Goal: Transaction & Acquisition: Download file/media

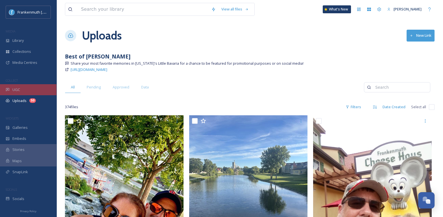
click at [40, 90] on div "UGC" at bounding box center [28, 89] width 56 height 11
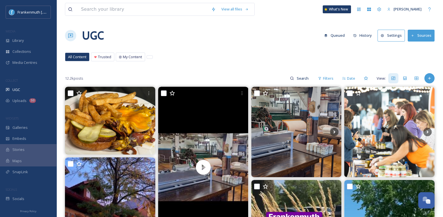
click at [218, 82] on div "12.2k posts Filters Date View:" at bounding box center [250, 78] width 370 height 11
click at [130, 12] on input at bounding box center [143, 9] width 130 height 12
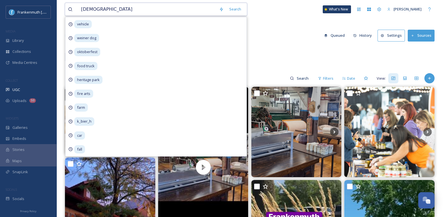
type input "christmas"
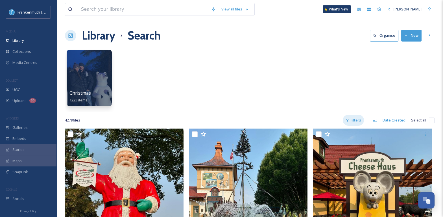
click at [360, 120] on div "Filters" at bounding box center [353, 120] width 21 height 11
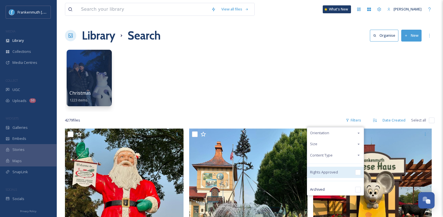
click at [352, 172] on div "Rights Approved" at bounding box center [335, 172] width 56 height 11
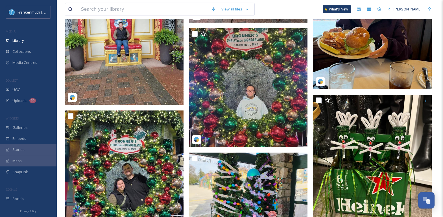
scroll to position [2802, 0]
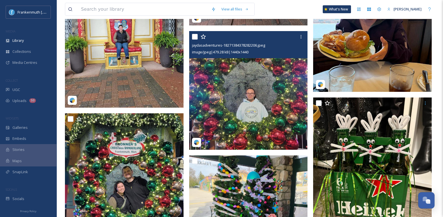
click at [242, 108] on img at bounding box center [248, 90] width 119 height 119
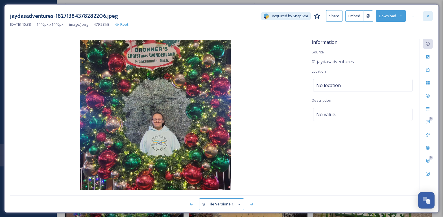
click at [426, 16] on icon at bounding box center [428, 16] width 5 height 5
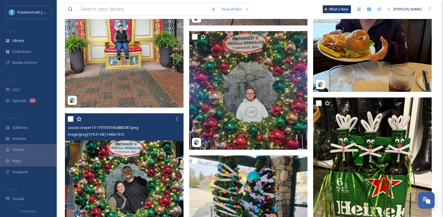
click at [142, 157] on img at bounding box center [124, 179] width 119 height 133
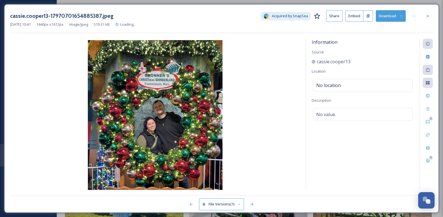
click at [392, 17] on button "Download" at bounding box center [391, 16] width 30 height 12
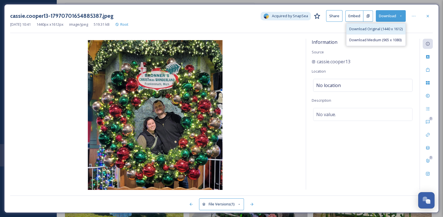
click at [384, 29] on span "Download Original (1440 x 1612)" at bounding box center [375, 28] width 53 height 5
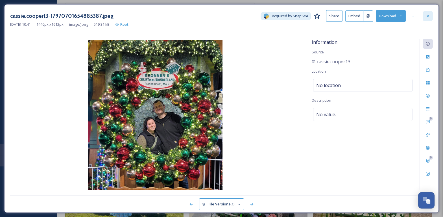
click at [425, 16] on div at bounding box center [428, 16] width 10 height 10
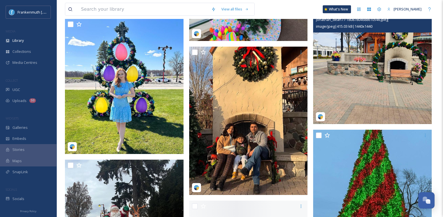
scroll to position [3035, 0]
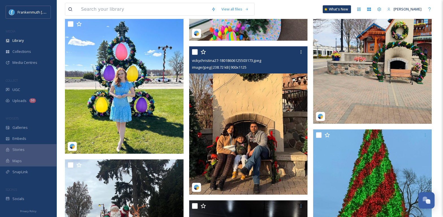
click at [242, 178] on img at bounding box center [248, 120] width 119 height 148
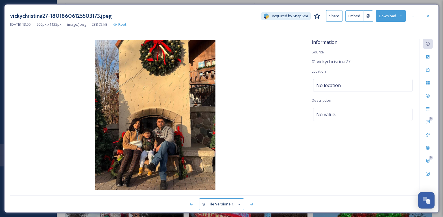
click at [387, 19] on button "Download" at bounding box center [391, 16] width 30 height 12
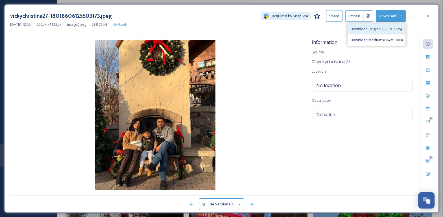
click at [386, 31] on div "Download Original (900 x 1125)" at bounding box center [377, 28] width 58 height 11
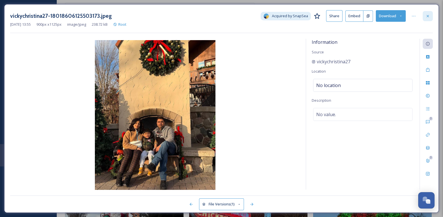
click at [427, 14] on icon at bounding box center [428, 16] width 5 height 5
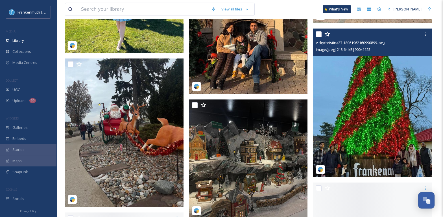
scroll to position [3136, 0]
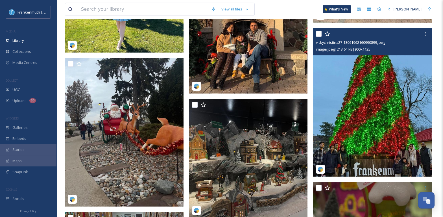
click at [373, 106] on img at bounding box center [372, 102] width 119 height 148
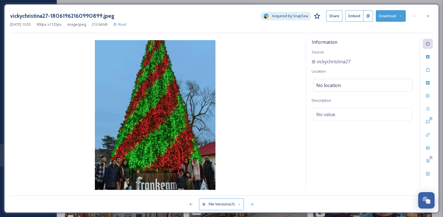
click at [386, 19] on button "Download" at bounding box center [391, 16] width 30 height 12
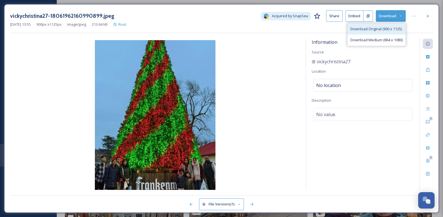
click at [388, 27] on span "Download Original (900 x 1125)" at bounding box center [375, 28] width 51 height 5
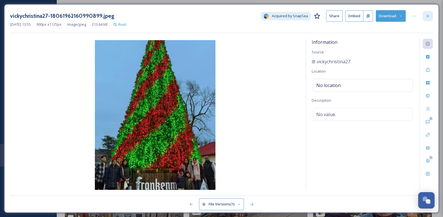
click at [426, 17] on icon at bounding box center [428, 16] width 5 height 5
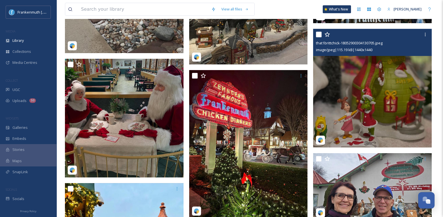
scroll to position [3306, 0]
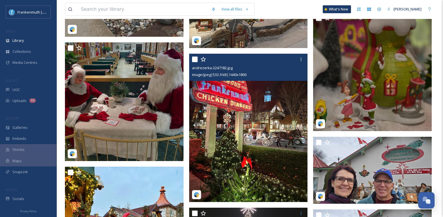
click at [272, 147] on img at bounding box center [248, 128] width 119 height 148
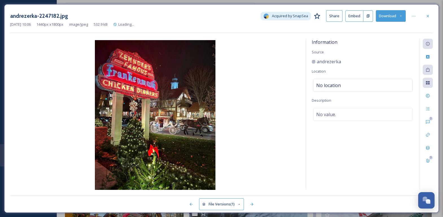
click at [388, 16] on button "Download" at bounding box center [391, 16] width 30 height 12
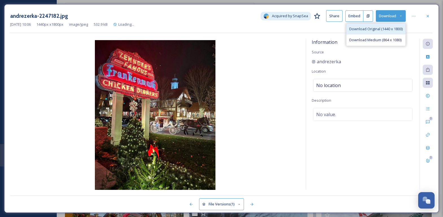
click at [389, 26] on span "Download Original (1440 x 1800)" at bounding box center [375, 28] width 53 height 5
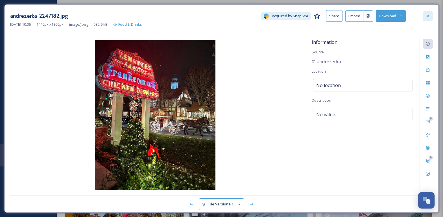
click at [431, 19] on div at bounding box center [428, 16] width 10 height 10
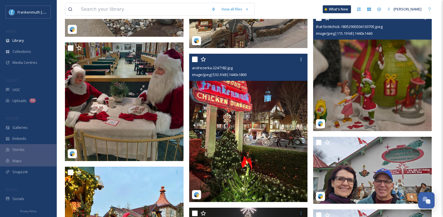
scroll to position [3385, 0]
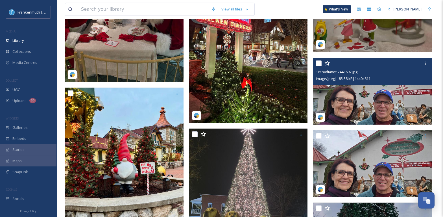
click at [388, 111] on img at bounding box center [372, 91] width 119 height 67
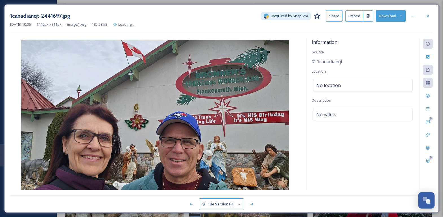
click at [387, 23] on div "[DATE] 10:06 1440 px x 811 px image/jpeg 185.58 kB Loading..." at bounding box center [221, 24] width 423 height 5
click at [387, 18] on button "Download" at bounding box center [391, 16] width 30 height 12
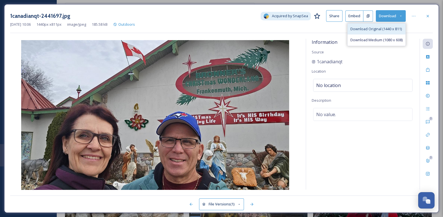
click at [387, 32] on div "Download Original (1440 x 811)" at bounding box center [377, 28] width 58 height 11
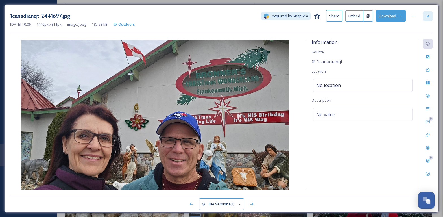
click at [427, 14] on icon at bounding box center [428, 16] width 5 height 5
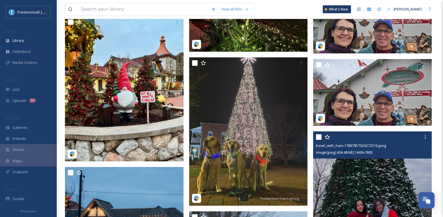
scroll to position [3456, 0]
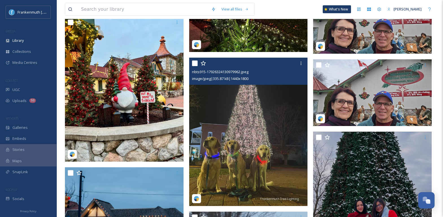
click at [275, 122] on img at bounding box center [248, 132] width 119 height 148
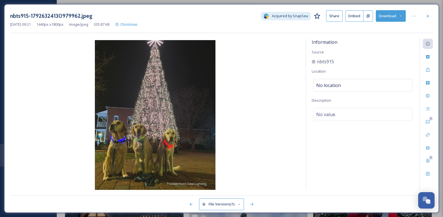
click at [389, 17] on button "Download" at bounding box center [391, 16] width 30 height 12
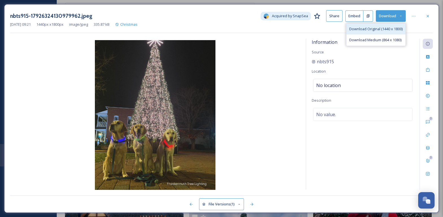
click at [386, 27] on span "Download Original (1440 x 1800)" at bounding box center [375, 28] width 53 height 5
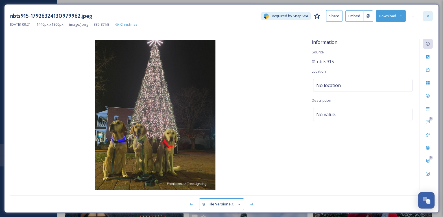
click at [428, 16] on icon at bounding box center [428, 16] width 5 height 5
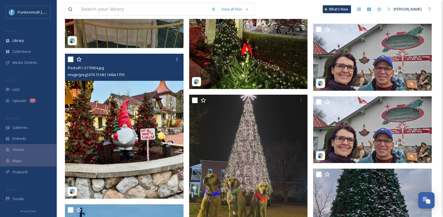
scroll to position [3418, 0]
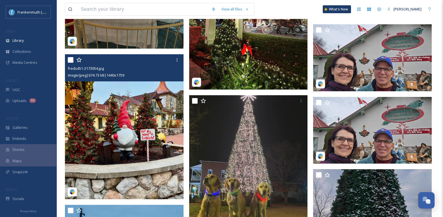
click at [152, 159] on img at bounding box center [124, 126] width 119 height 145
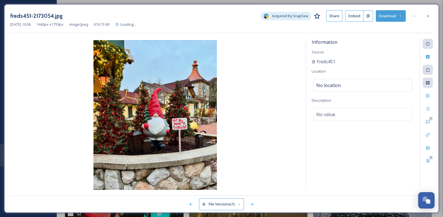
click at [386, 21] on button "Download" at bounding box center [391, 16] width 30 height 12
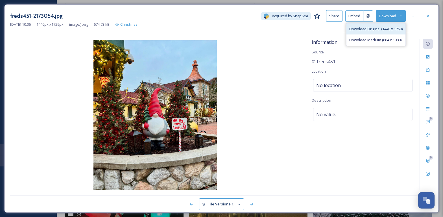
click at [389, 32] on div "Download Original (1440 x 1759)" at bounding box center [376, 28] width 59 height 11
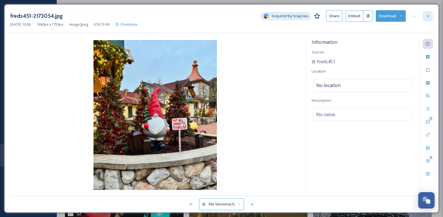
click at [428, 17] on icon at bounding box center [428, 16] width 5 height 5
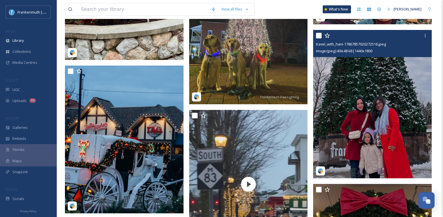
scroll to position [3556, 0]
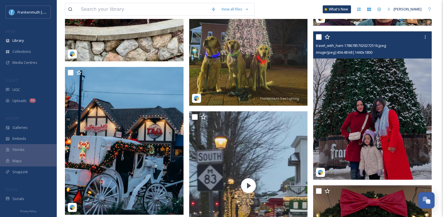
click at [378, 89] on img at bounding box center [372, 105] width 119 height 148
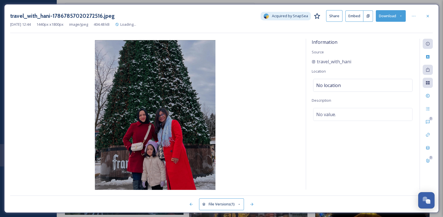
click at [384, 17] on button "Download" at bounding box center [391, 16] width 30 height 12
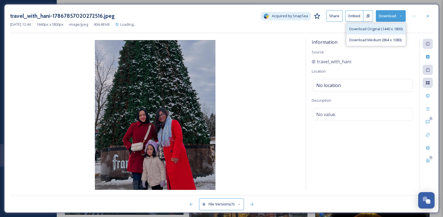
click at [388, 31] on span "Download Original (1440 x 1800)" at bounding box center [375, 28] width 53 height 5
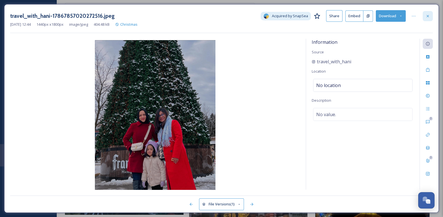
click at [429, 17] on icon at bounding box center [428, 16] width 5 height 5
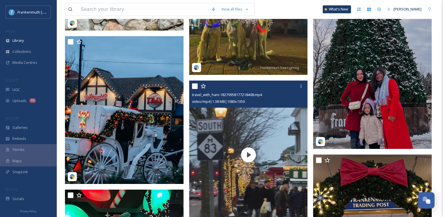
scroll to position [3586, 0]
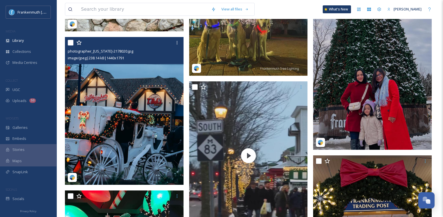
click at [154, 113] on img at bounding box center [124, 111] width 119 height 148
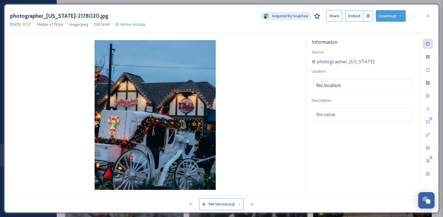
click at [388, 18] on button "Download" at bounding box center [391, 16] width 30 height 12
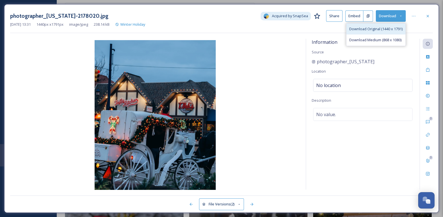
click at [385, 32] on div "Download Original (1440 x 1791)" at bounding box center [376, 28] width 59 height 11
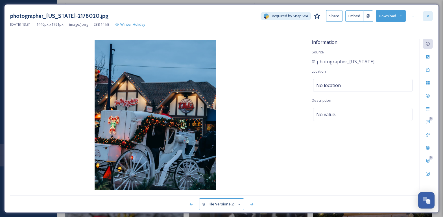
click at [431, 14] on div at bounding box center [428, 16] width 10 height 10
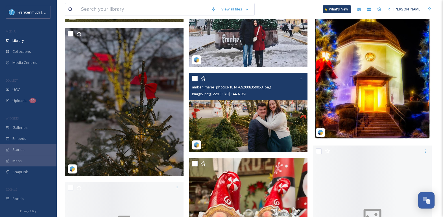
scroll to position [3903, 0]
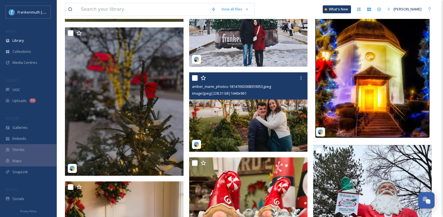
click at [281, 127] on img at bounding box center [248, 111] width 119 height 79
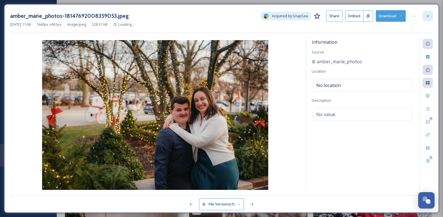
click at [430, 17] on div at bounding box center [428, 16] width 10 height 10
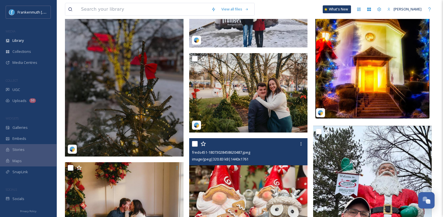
scroll to position [3921, 0]
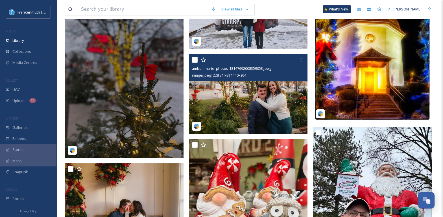
click at [254, 107] on img at bounding box center [248, 93] width 119 height 79
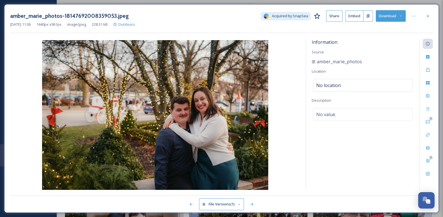
click at [385, 22] on div "[DATE] 11:06 1440 px x 961 px image/jpeg 228.31 kB Outdoors" at bounding box center [221, 24] width 423 height 5
click at [389, 18] on button "Download" at bounding box center [391, 16] width 30 height 12
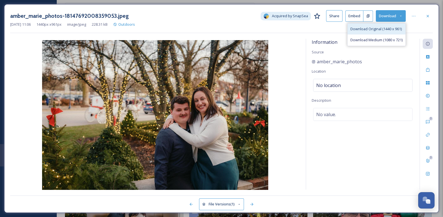
click at [390, 32] on div "Download Original (1440 x 961)" at bounding box center [377, 28] width 58 height 11
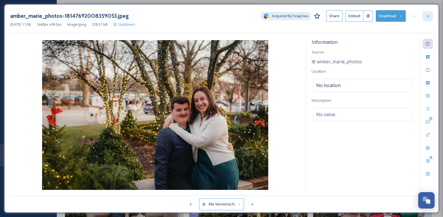
click at [428, 18] on icon at bounding box center [428, 16] width 5 height 5
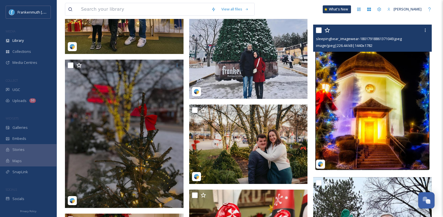
scroll to position [3871, 0]
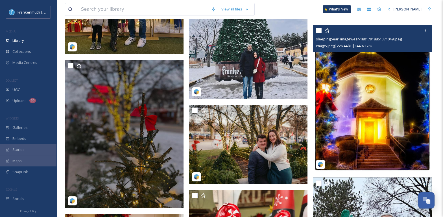
click at [396, 103] on img at bounding box center [372, 98] width 119 height 147
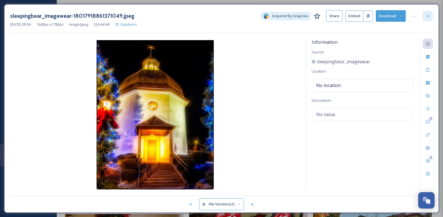
click at [428, 16] on icon at bounding box center [428, 16] width 2 height 2
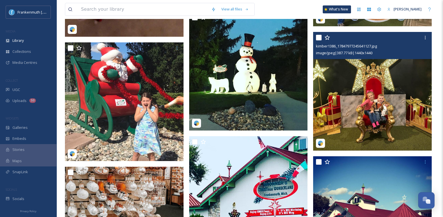
scroll to position [4779, 0]
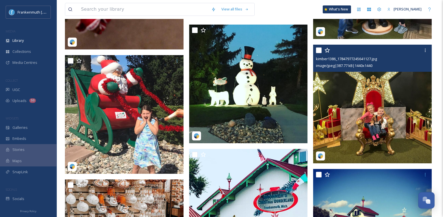
click at [363, 111] on img at bounding box center [372, 104] width 119 height 119
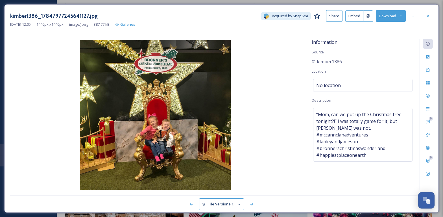
click at [395, 14] on button "Download" at bounding box center [391, 16] width 30 height 12
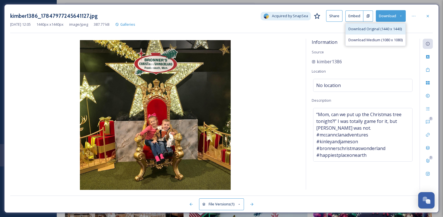
click at [389, 29] on span "Download Original (1440 x 1440)" at bounding box center [375, 28] width 53 height 5
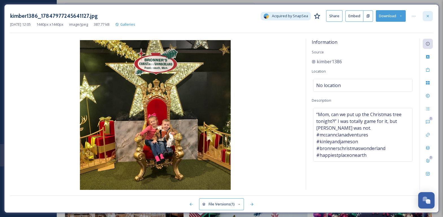
click at [428, 17] on icon at bounding box center [428, 16] width 5 height 5
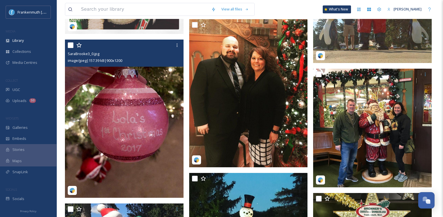
scroll to position [4630, 0]
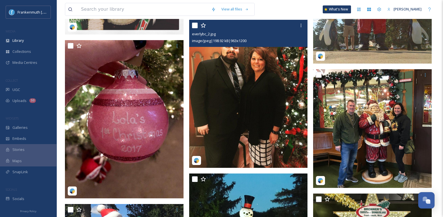
click at [265, 106] on img at bounding box center [248, 94] width 119 height 148
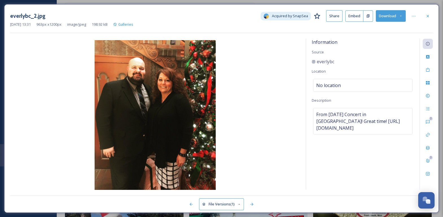
click at [389, 19] on button "Download" at bounding box center [391, 16] width 30 height 12
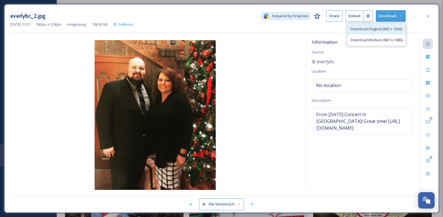
click at [390, 31] on span "Download Original (963 x 1200)" at bounding box center [375, 28] width 51 height 5
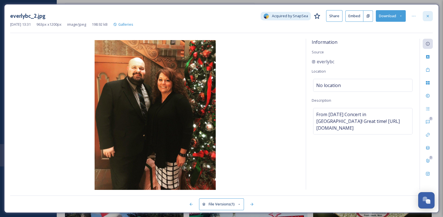
click at [428, 15] on icon at bounding box center [428, 16] width 5 height 5
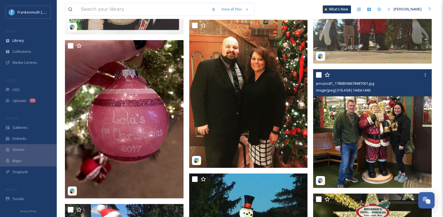
click at [355, 127] on img at bounding box center [372, 128] width 119 height 119
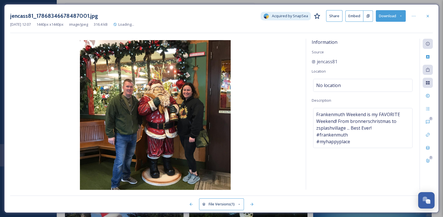
click at [382, 19] on button "Download" at bounding box center [391, 16] width 30 height 12
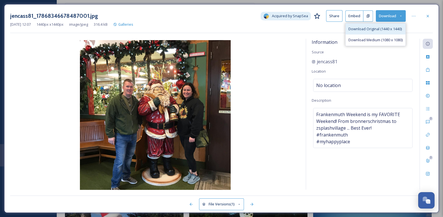
click at [382, 29] on span "Download Original (1440 x 1440)" at bounding box center [375, 28] width 53 height 5
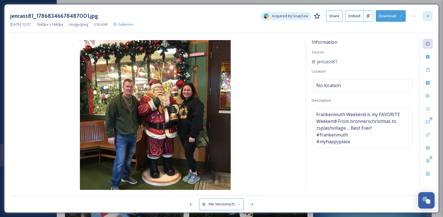
click at [430, 19] on div at bounding box center [428, 16] width 10 height 10
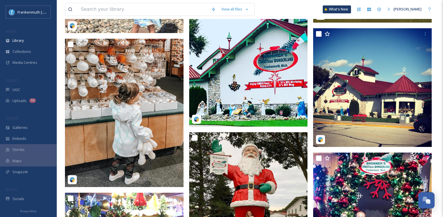
scroll to position [4919, 0]
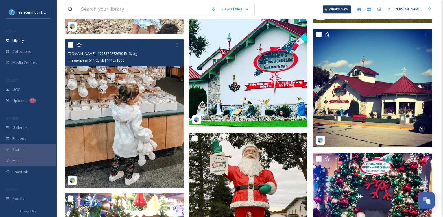
click at [153, 100] on img at bounding box center [124, 113] width 119 height 148
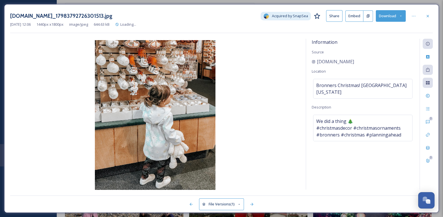
click at [390, 18] on button "Download" at bounding box center [391, 16] width 30 height 12
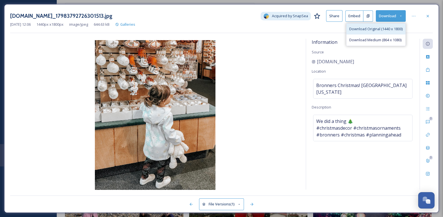
click at [390, 29] on span "Download Original (1440 x 1800)" at bounding box center [375, 28] width 53 height 5
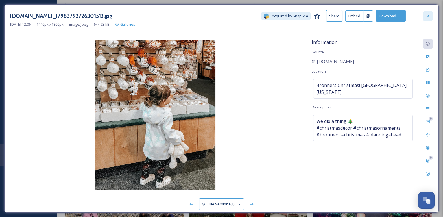
click at [428, 20] on div at bounding box center [428, 16] width 10 height 10
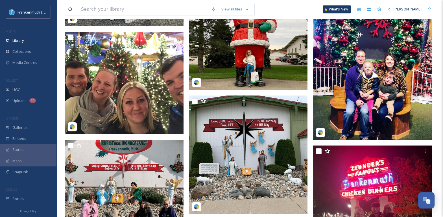
scroll to position [5081, 0]
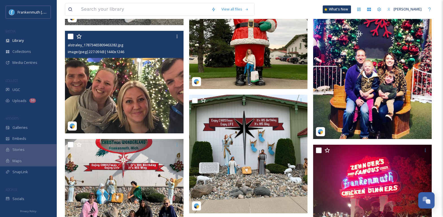
click at [141, 78] on img at bounding box center [124, 82] width 119 height 103
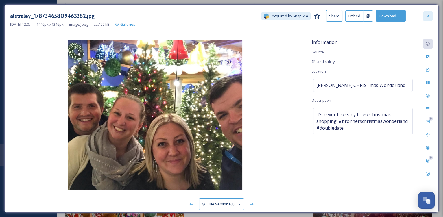
click at [428, 17] on icon at bounding box center [428, 16] width 5 height 5
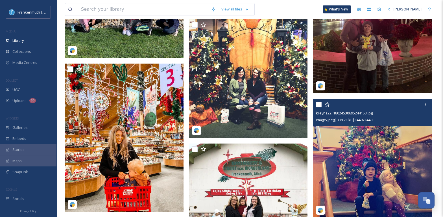
scroll to position [5281, 0]
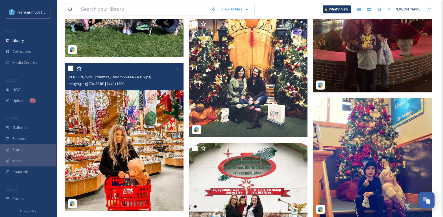
click at [90, 121] on img at bounding box center [124, 137] width 119 height 148
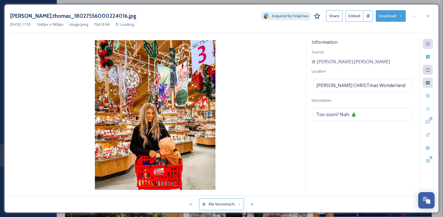
click at [383, 21] on button "Download" at bounding box center [391, 16] width 30 height 12
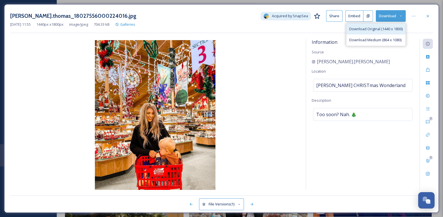
click at [394, 28] on span "Download Original (1440 x 1800)" at bounding box center [375, 28] width 53 height 5
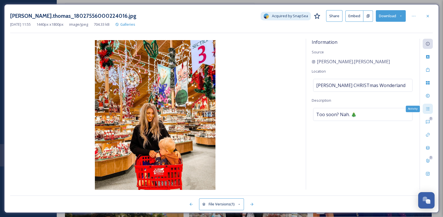
click at [428, 109] on icon at bounding box center [428, 108] width 5 height 5
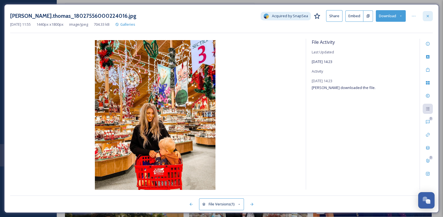
click at [429, 15] on icon at bounding box center [428, 16] width 5 height 5
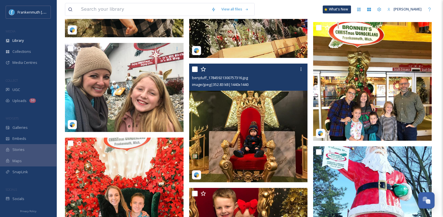
scroll to position [5737, 0]
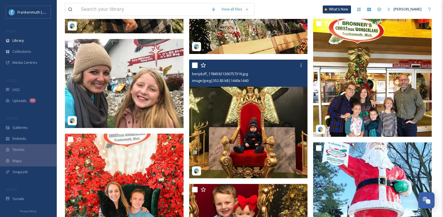
click at [274, 132] on img at bounding box center [248, 119] width 119 height 119
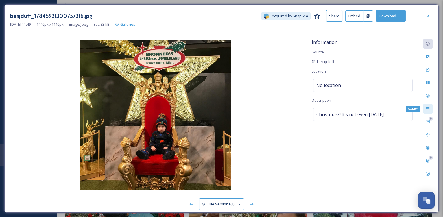
click at [428, 110] on icon at bounding box center [428, 108] width 5 height 5
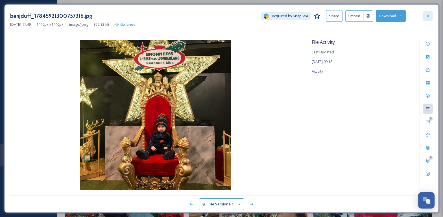
click at [430, 16] on div at bounding box center [428, 16] width 10 height 10
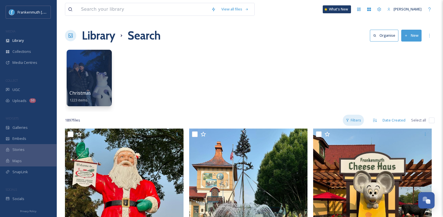
click at [359, 118] on div "Filters" at bounding box center [353, 120] width 21 height 11
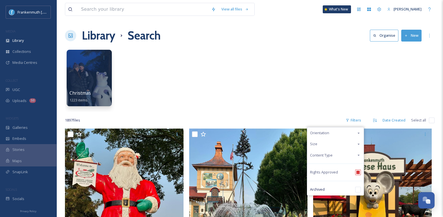
click at [322, 64] on div "Christmas 1223 items" at bounding box center [250, 79] width 370 height 65
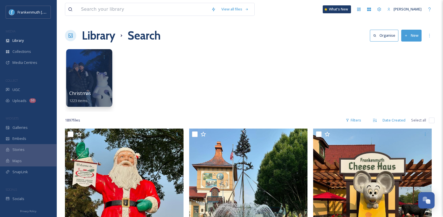
click at [92, 73] on div at bounding box center [89, 78] width 46 height 58
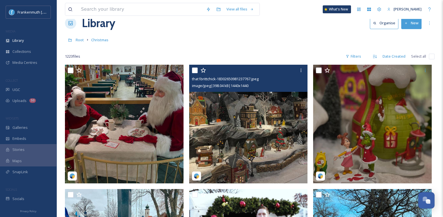
scroll to position [1, 0]
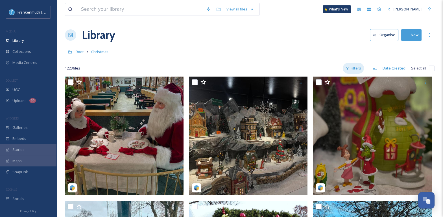
click at [356, 70] on div "Filters" at bounding box center [353, 68] width 21 height 11
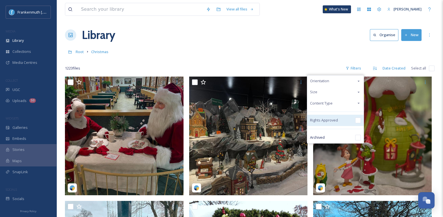
click at [358, 121] on input "checkbox" at bounding box center [358, 120] width 6 height 6
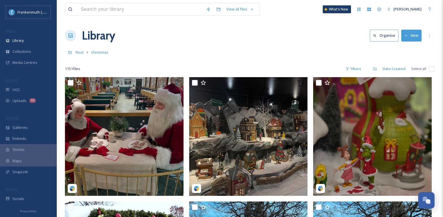
click at [273, 38] on div "Library Organise New" at bounding box center [250, 35] width 370 height 17
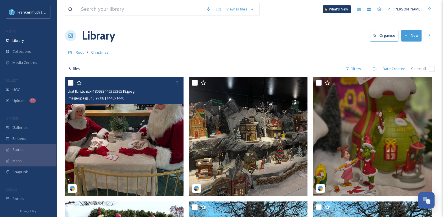
click at [131, 149] on img at bounding box center [124, 136] width 119 height 119
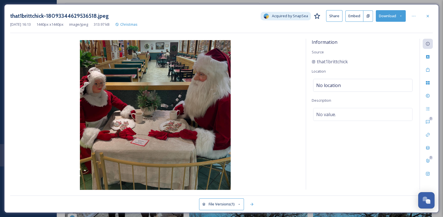
click at [387, 15] on button "Download" at bounding box center [391, 16] width 30 height 12
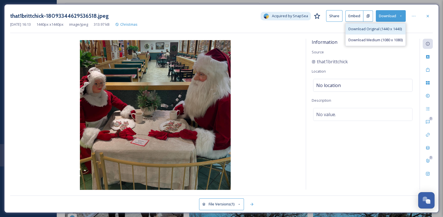
click at [386, 28] on span "Download Original (1440 x 1440)" at bounding box center [375, 28] width 53 height 5
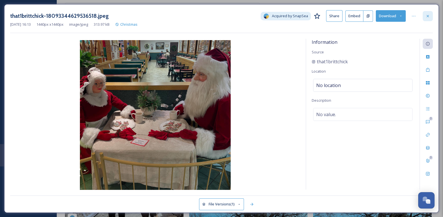
click at [430, 14] on icon at bounding box center [428, 16] width 5 height 5
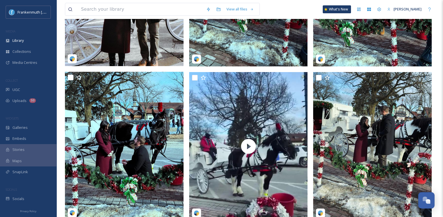
scroll to position [286, 0]
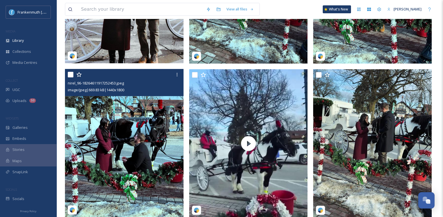
click at [145, 158] on img at bounding box center [124, 143] width 119 height 148
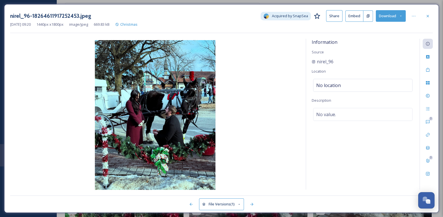
click at [389, 19] on button "Download" at bounding box center [391, 16] width 30 height 12
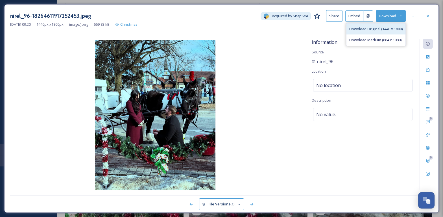
click at [391, 28] on span "Download Original (1440 x 1800)" at bounding box center [375, 28] width 53 height 5
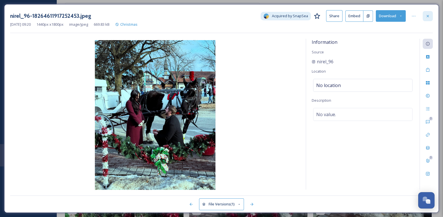
click at [426, 17] on icon at bounding box center [428, 16] width 5 height 5
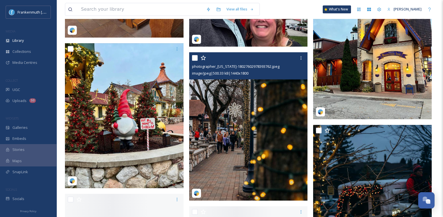
scroll to position [1415, 0]
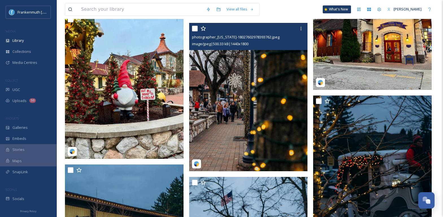
click at [270, 92] on img at bounding box center [248, 97] width 119 height 148
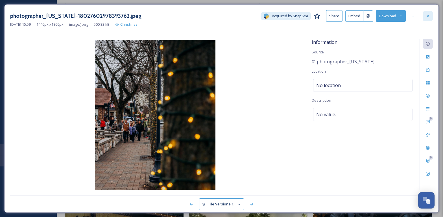
click at [428, 19] on div at bounding box center [428, 16] width 10 height 10
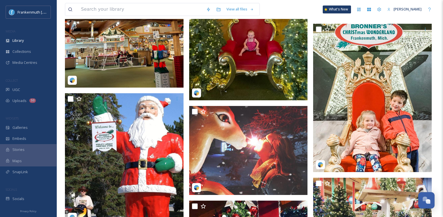
scroll to position [1794, 0]
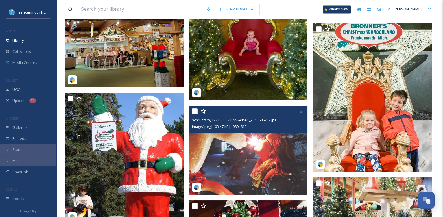
click at [266, 165] on img at bounding box center [248, 150] width 119 height 89
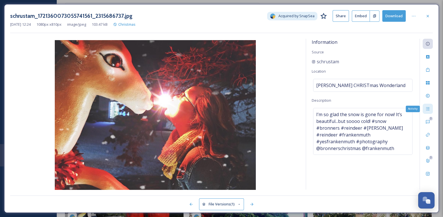
click at [431, 104] on div "Activity" at bounding box center [428, 109] width 10 height 10
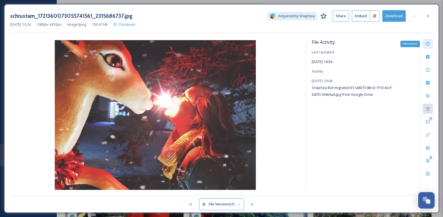
click at [430, 44] on icon at bounding box center [428, 44] width 5 height 5
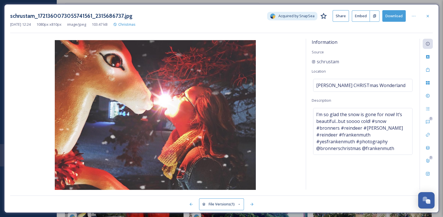
click at [392, 17] on button "Download" at bounding box center [393, 16] width 23 height 12
click at [390, 17] on button "Download" at bounding box center [393, 16] width 23 height 12
click at [393, 45] on div "Information Source schrustam Location [PERSON_NAME] CHRISTmas Wonderland Descri…" at bounding box center [363, 114] width 114 height 151
click at [427, 16] on icon at bounding box center [428, 16] width 5 height 5
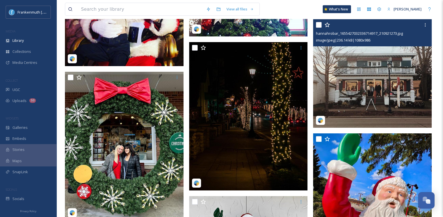
scroll to position [2072, 0]
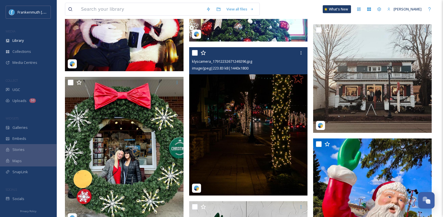
click at [242, 123] on img at bounding box center [248, 121] width 119 height 148
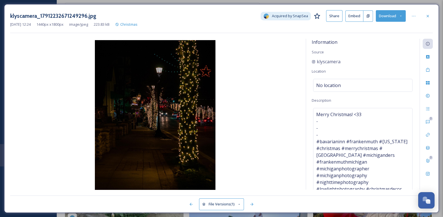
click at [391, 18] on button "Download" at bounding box center [391, 16] width 30 height 12
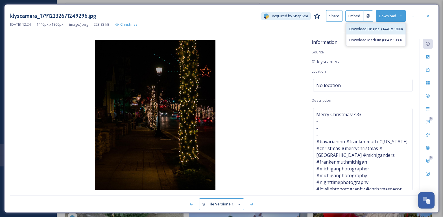
click at [385, 31] on span "Download Original (1440 x 1800)" at bounding box center [375, 28] width 53 height 5
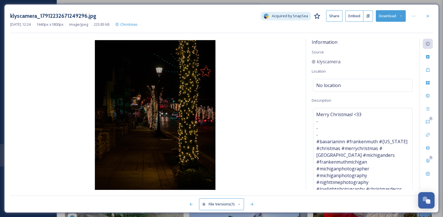
click at [387, 18] on button "Download" at bounding box center [391, 16] width 30 height 12
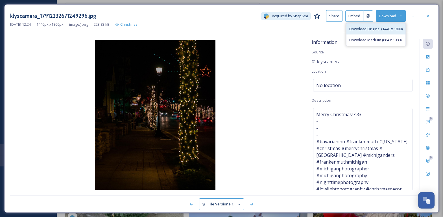
click at [386, 25] on div "Download Original (1440 x 1800)" at bounding box center [376, 28] width 59 height 11
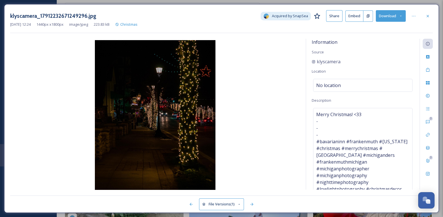
click at [389, 16] on button "Download" at bounding box center [391, 16] width 30 height 12
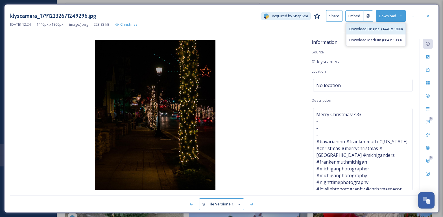
click at [392, 31] on span "Download Original (1440 x 1800)" at bounding box center [375, 28] width 53 height 5
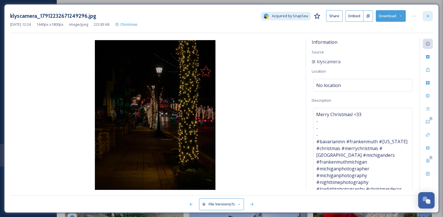
click at [426, 18] on icon at bounding box center [428, 16] width 5 height 5
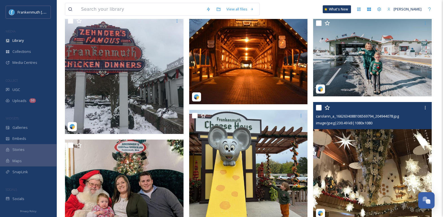
scroll to position [2814, 0]
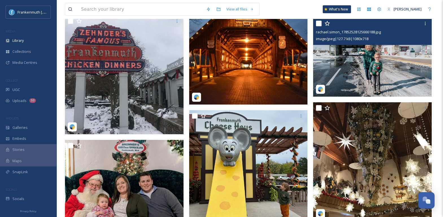
click at [387, 41] on div "image/jpeg | 127.7 kB | 1080 x 718" at bounding box center [373, 38] width 114 height 7
click at [373, 60] on img at bounding box center [372, 57] width 119 height 79
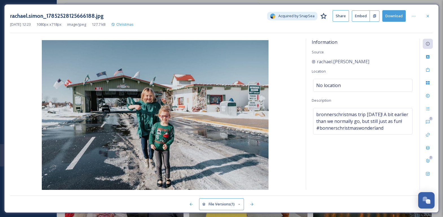
click at [390, 18] on button "Download" at bounding box center [393, 16] width 23 height 12
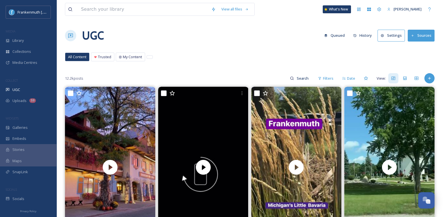
click at [241, 61] on div "All Content Trusted My Content All Content Trusted My Content" at bounding box center [250, 59] width 370 height 12
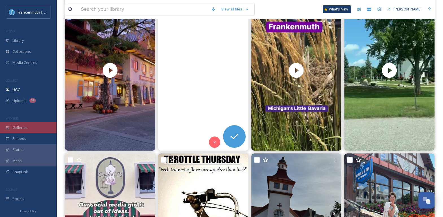
scroll to position [95, 0]
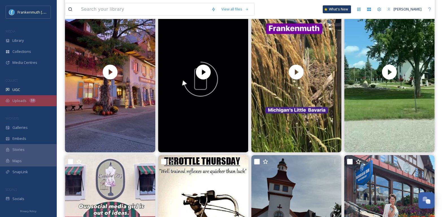
click at [36, 102] on div "Uploads 59" at bounding box center [28, 100] width 56 height 11
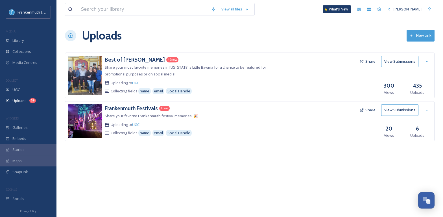
click at [143, 60] on h3 "Best of [PERSON_NAME]" at bounding box center [135, 59] width 60 height 7
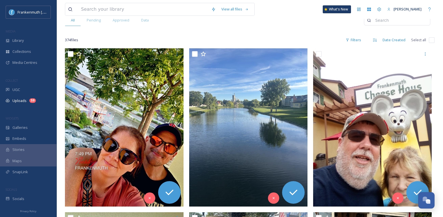
scroll to position [74, 0]
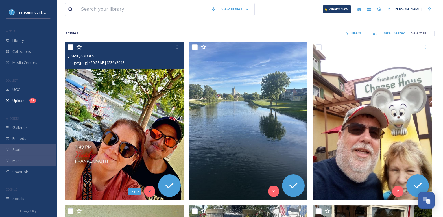
click at [146, 190] on div "Recycle" at bounding box center [149, 191] width 11 height 11
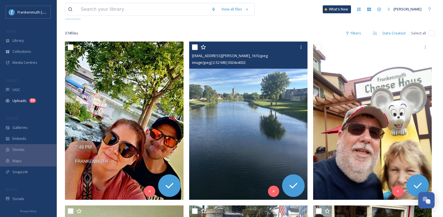
scroll to position [98, 0]
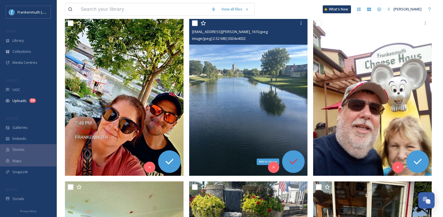
click at [294, 163] on icon at bounding box center [293, 161] width 11 height 11
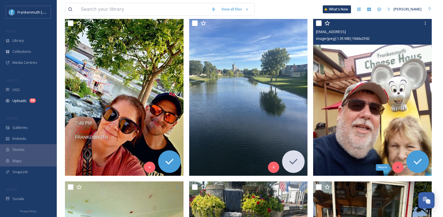
click at [397, 164] on div "Recycle" at bounding box center [397, 167] width 11 height 11
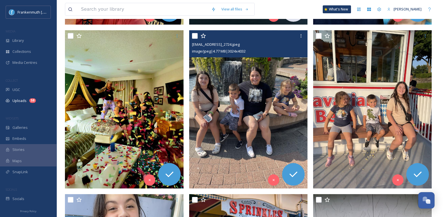
scroll to position [251, 0]
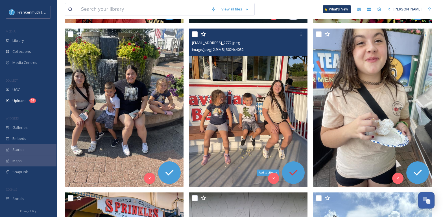
click at [293, 178] on div "Add to Library" at bounding box center [293, 172] width 23 height 23
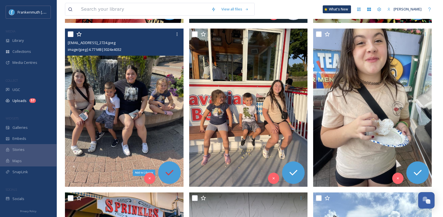
click at [168, 170] on icon at bounding box center [169, 172] width 11 height 11
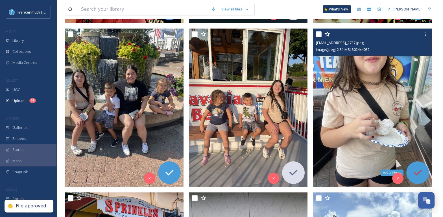
click at [418, 170] on icon at bounding box center [417, 172] width 11 height 11
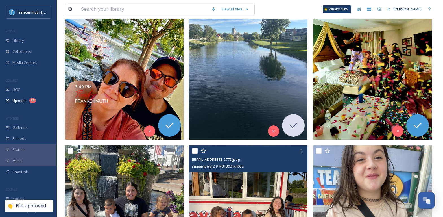
scroll to position [86, 0]
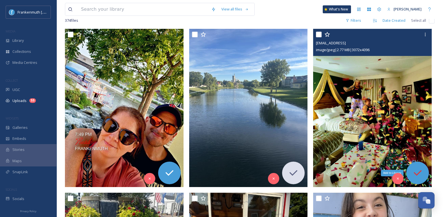
click at [418, 167] on icon at bounding box center [417, 172] width 11 height 11
